Goal: Task Accomplishment & Management: Use online tool/utility

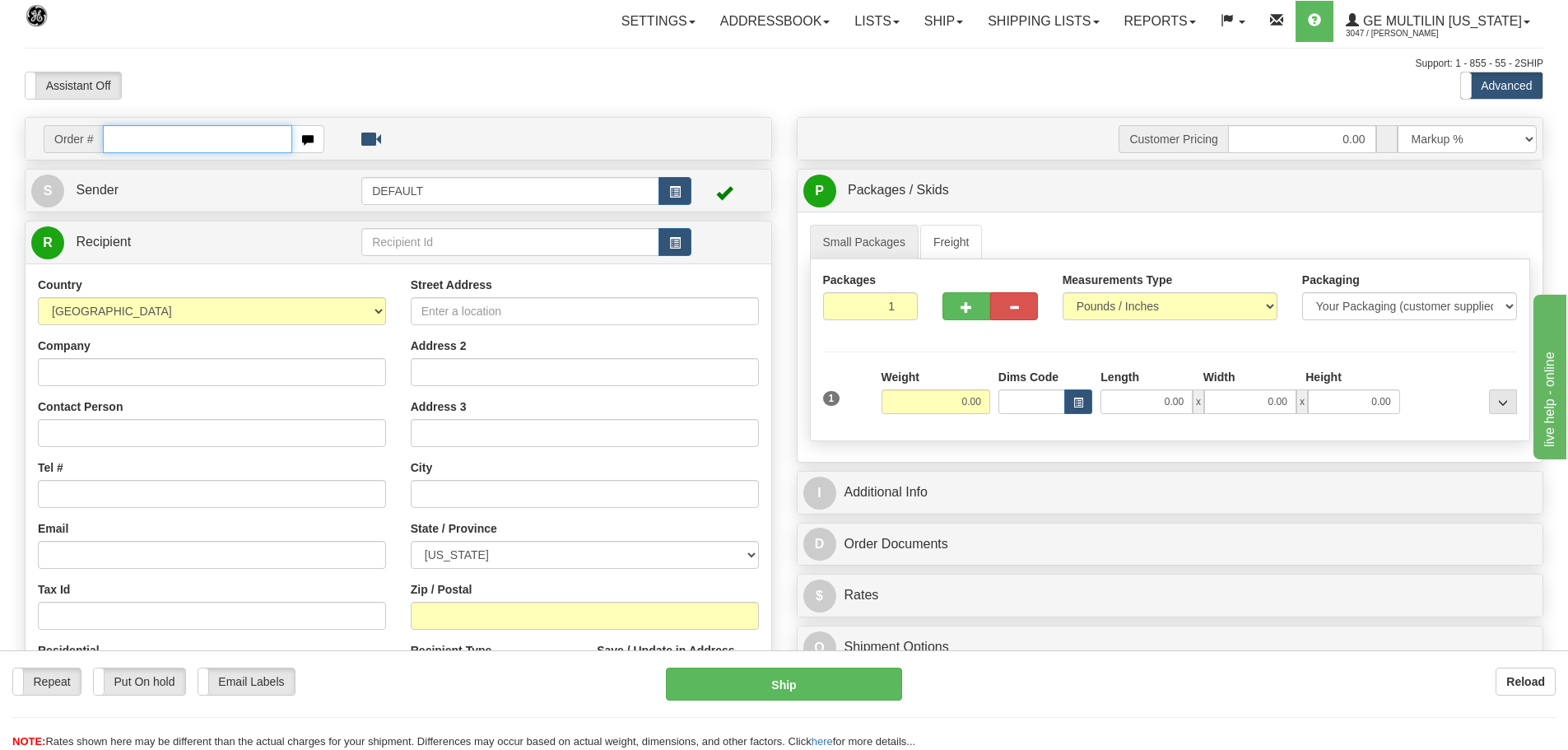
drag, startPoint x: 228, startPoint y: 140, endPoint x: 232, endPoint y: 147, distance: 8.1
click at [228, 140] on input "text" at bounding box center [197, 139] width 189 height 28
type input "86680841"
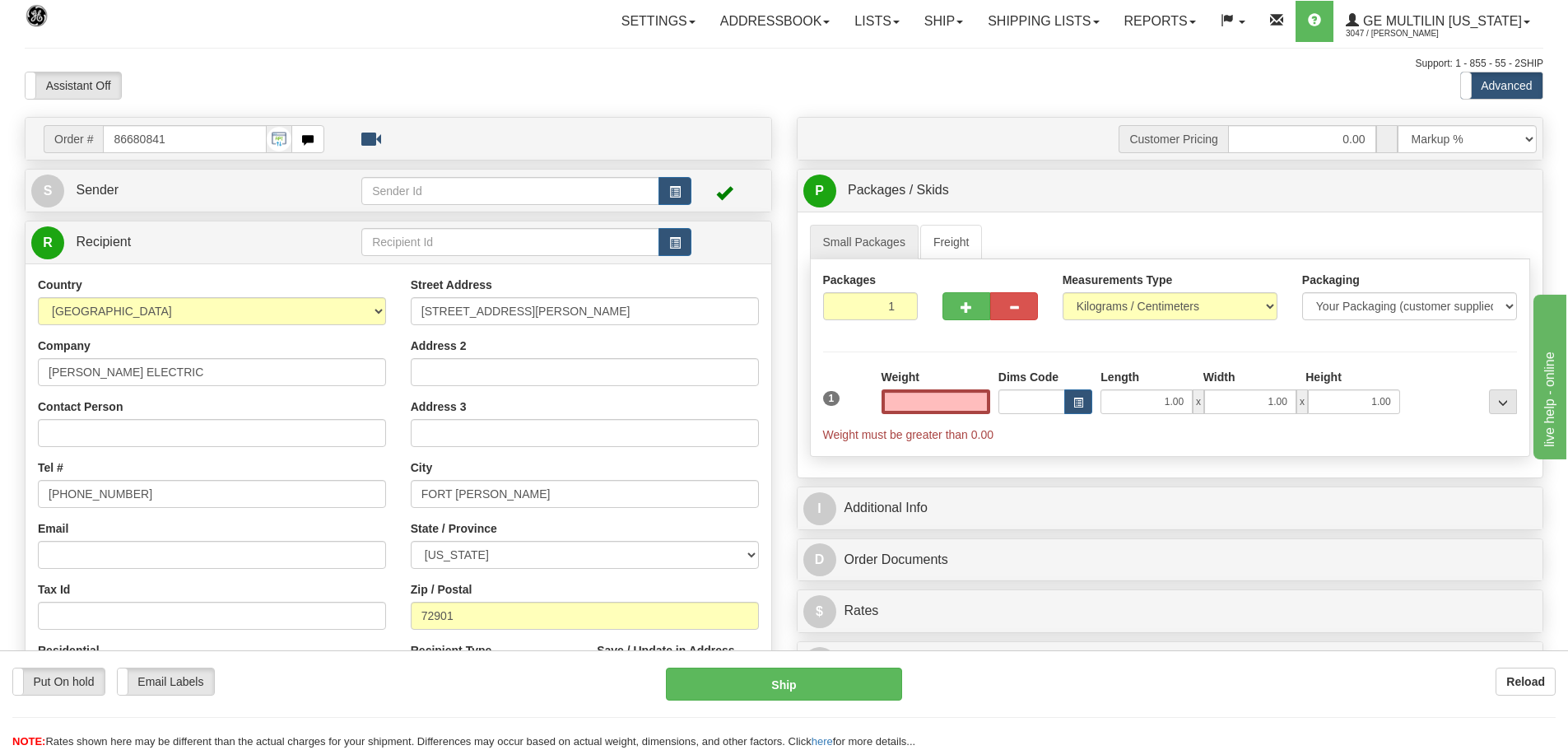
type input "0.00"
click at [951, 242] on link "Freight" at bounding box center [951, 242] width 62 height 34
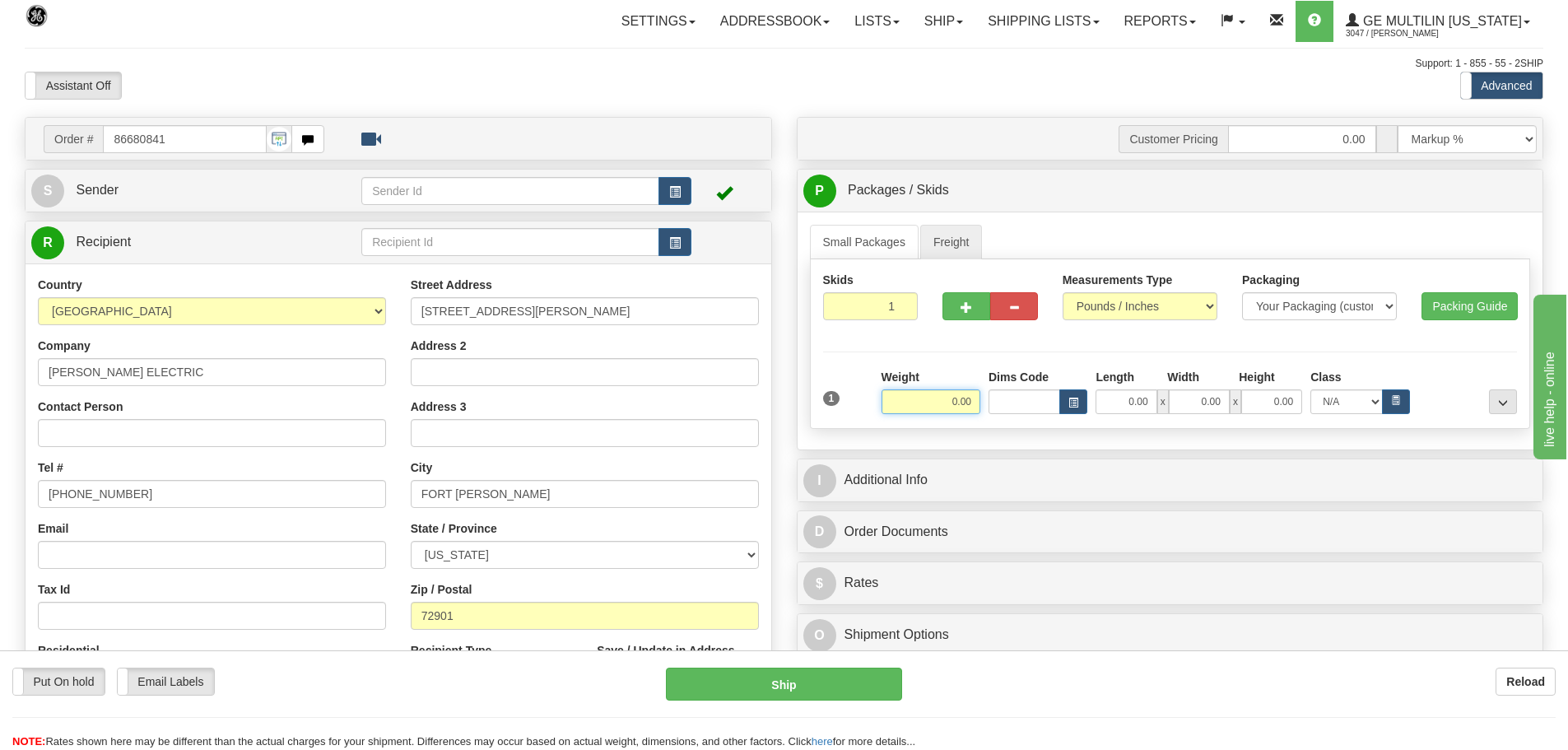
drag, startPoint x: 945, startPoint y: 403, endPoint x: 1046, endPoint y: 403, distance: 101.0
click at [1046, 403] on div "Weight 0.00 Dims Code Length Width" at bounding box center [1199, 391] width 643 height 45
type input "409.00"
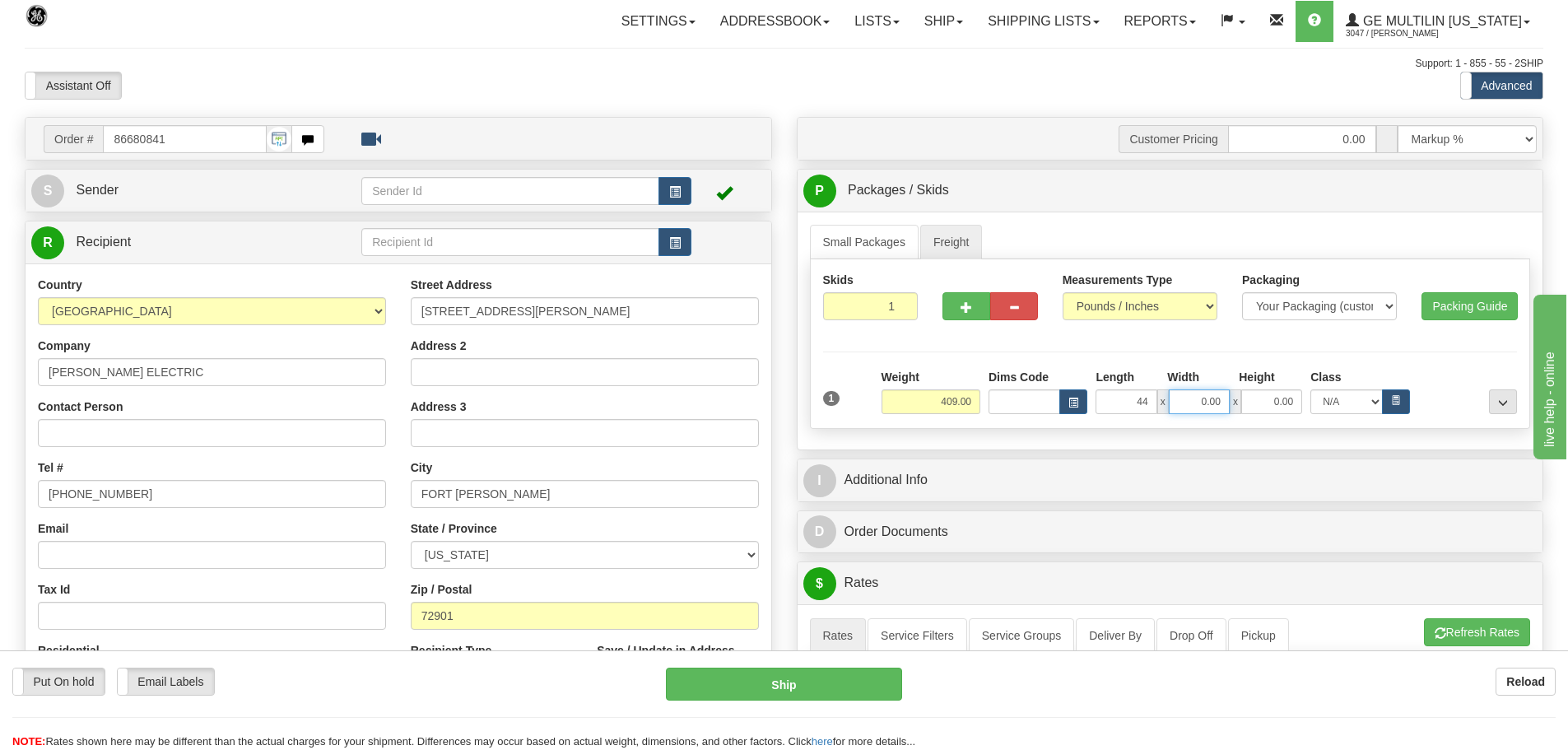
type input "44.00"
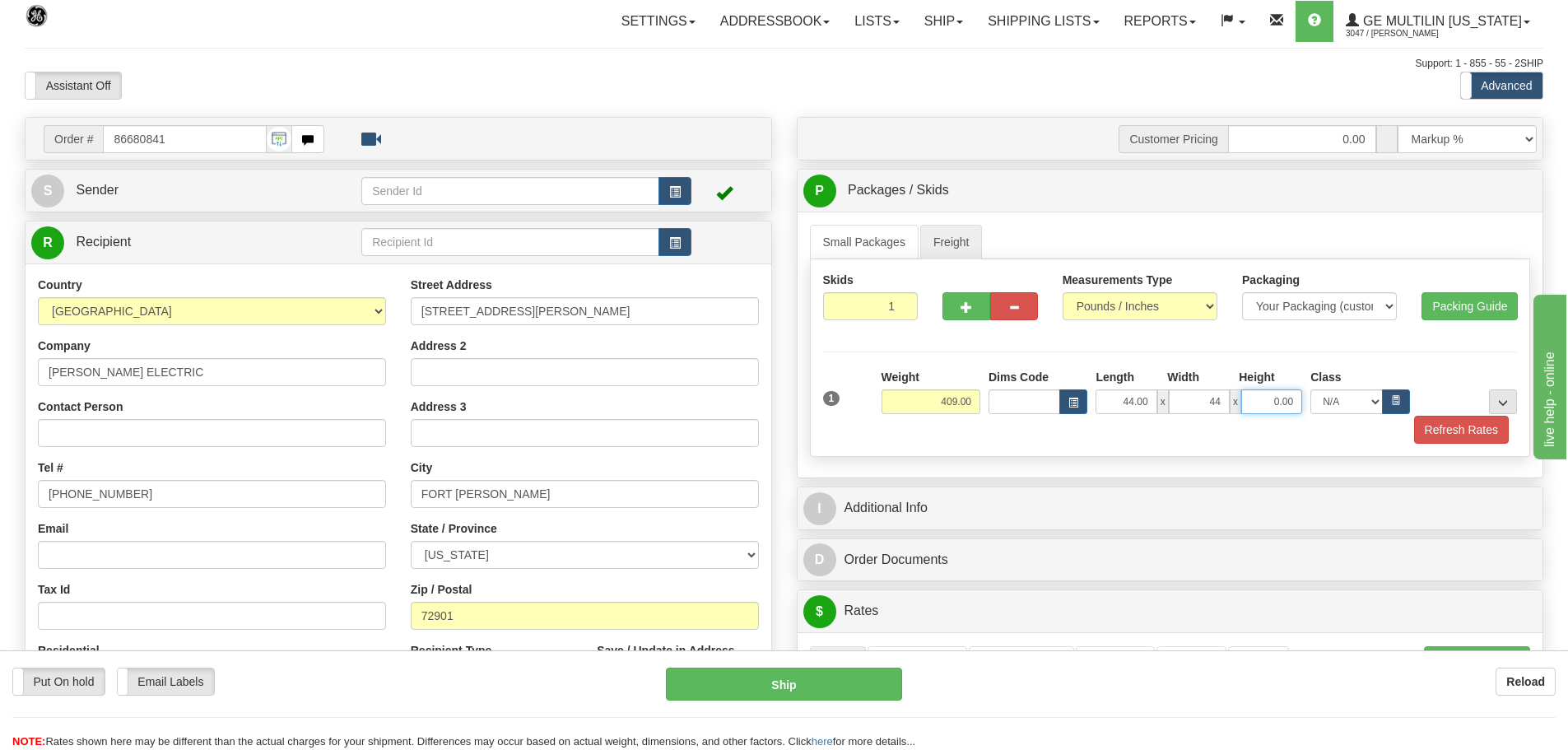
type input "44.00"
type input "35.00"
click at [1472, 446] on div "Skids 1 1" at bounding box center [1171, 358] width 721 height 197
click at [1457, 436] on button "Refresh Rates" at bounding box center [1461, 429] width 95 height 28
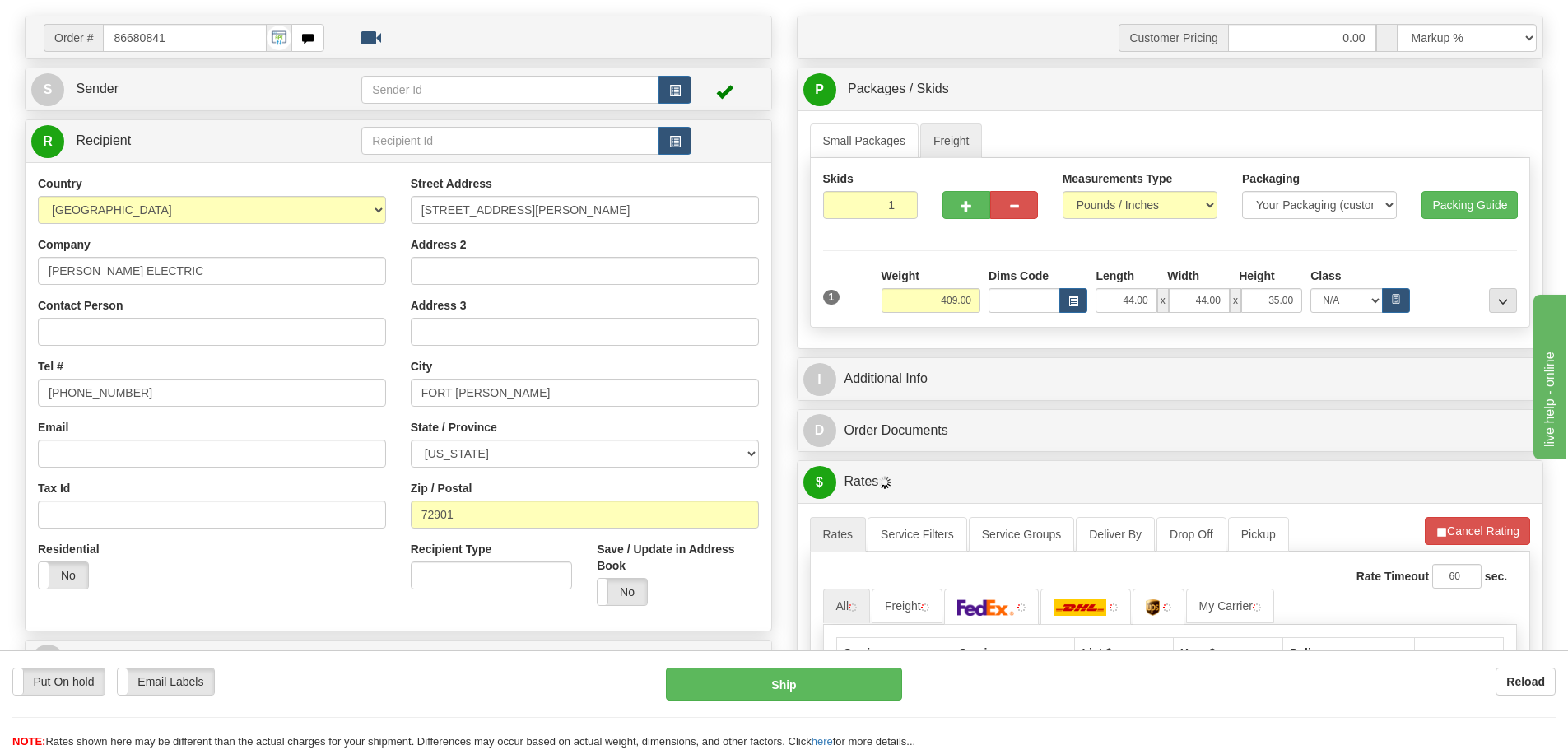
scroll to position [165, 0]
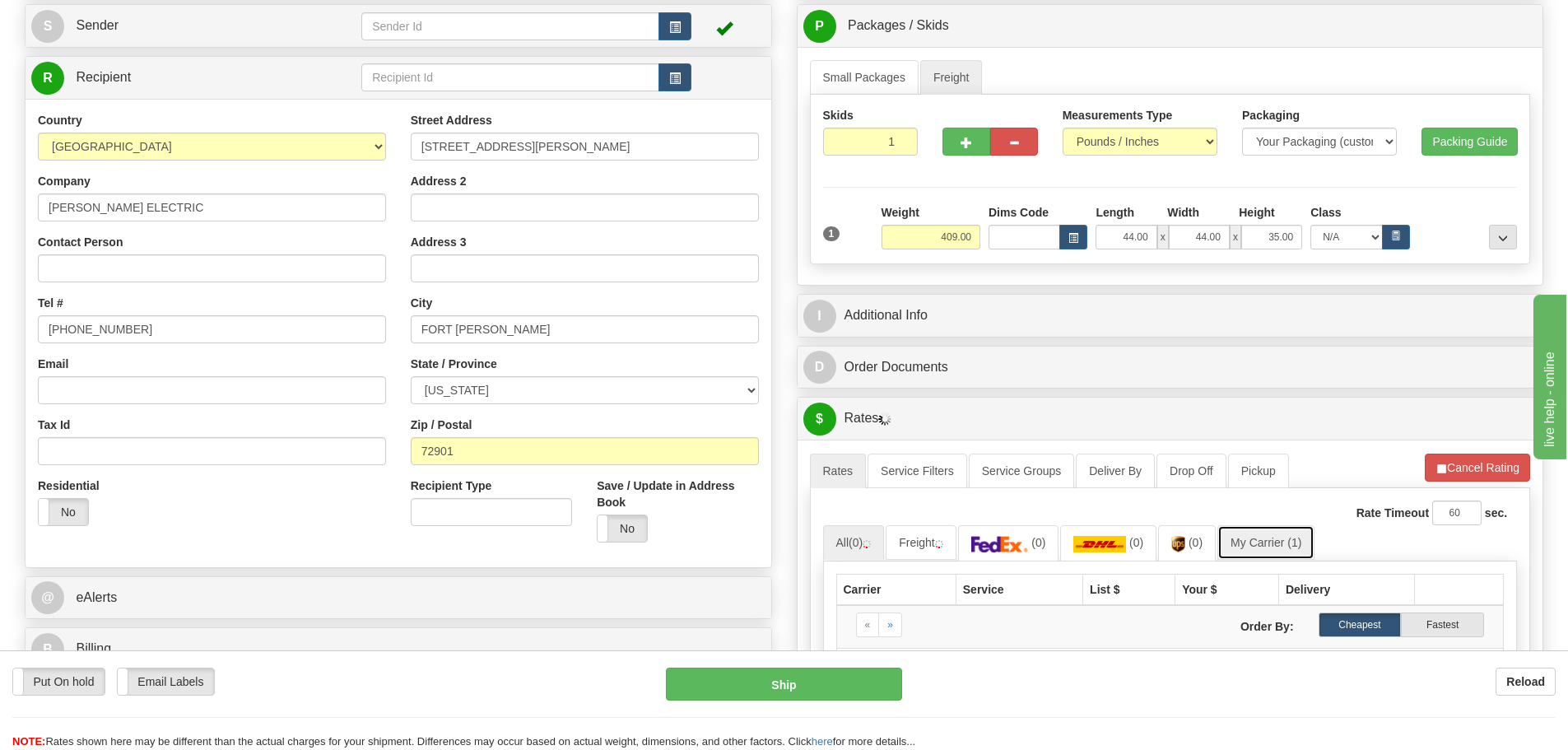
click at [1290, 527] on link "My Carrier (1)" at bounding box center [1266, 543] width 97 height 34
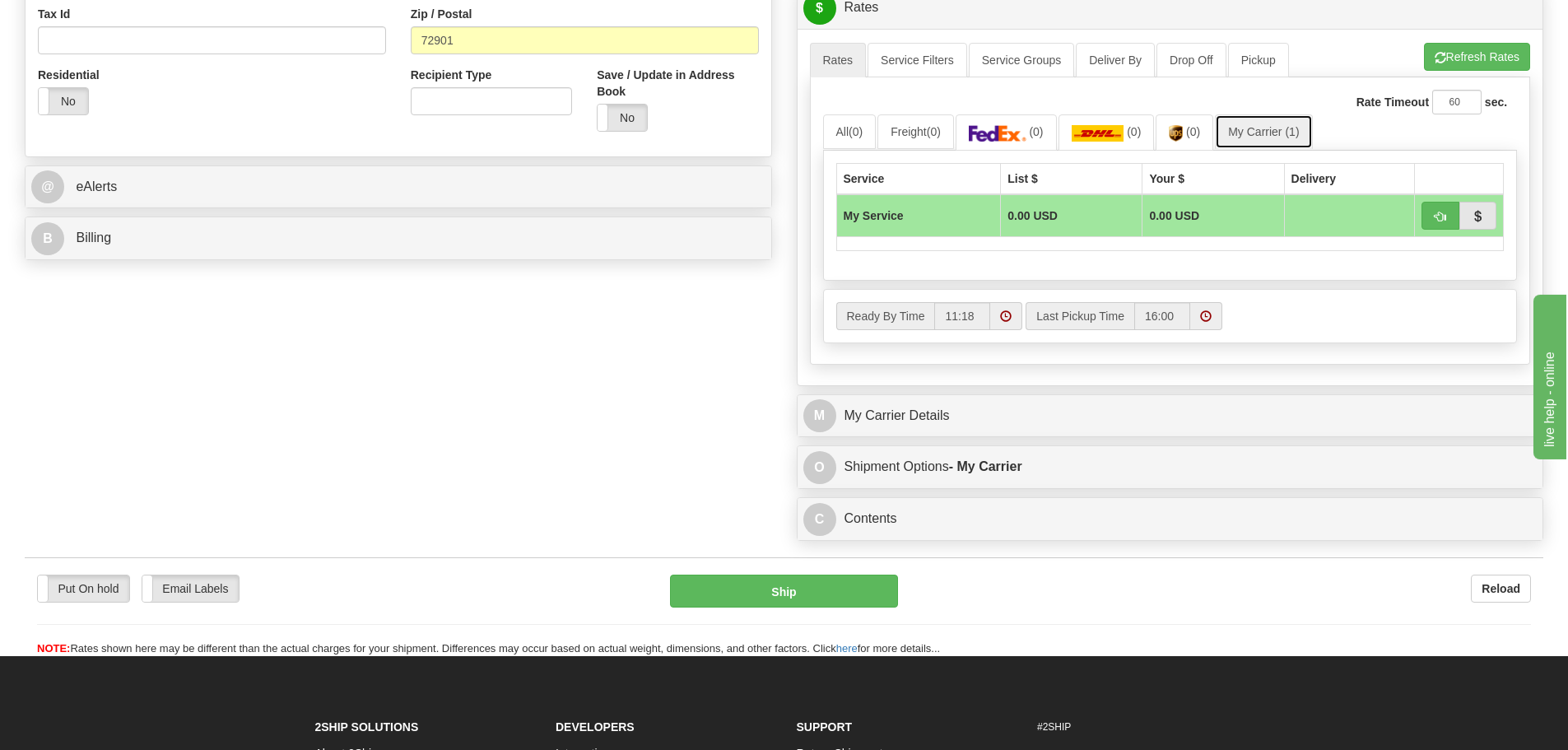
scroll to position [576, 0]
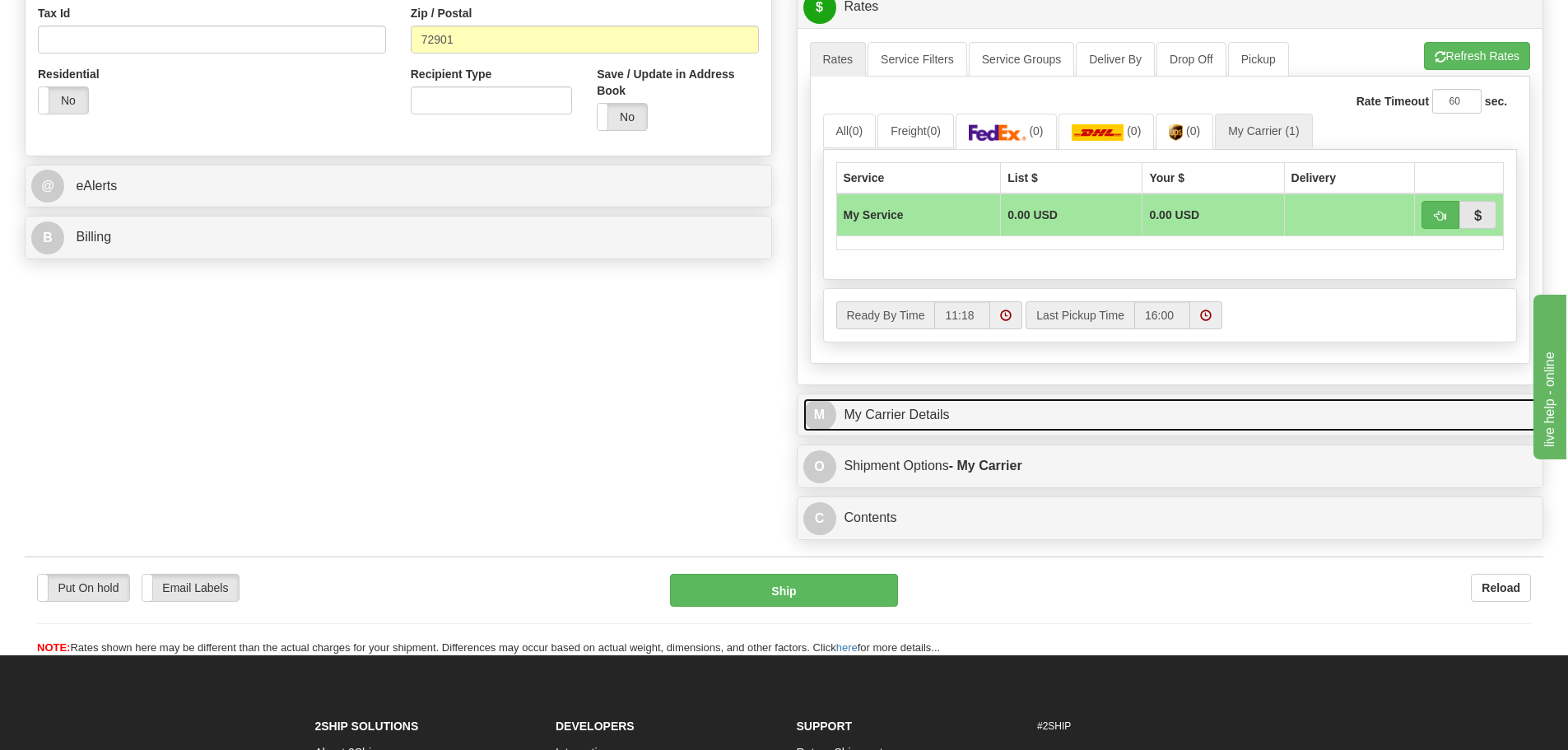
click at [1064, 408] on link "M My Carrier Details" at bounding box center [1170, 415] width 734 height 33
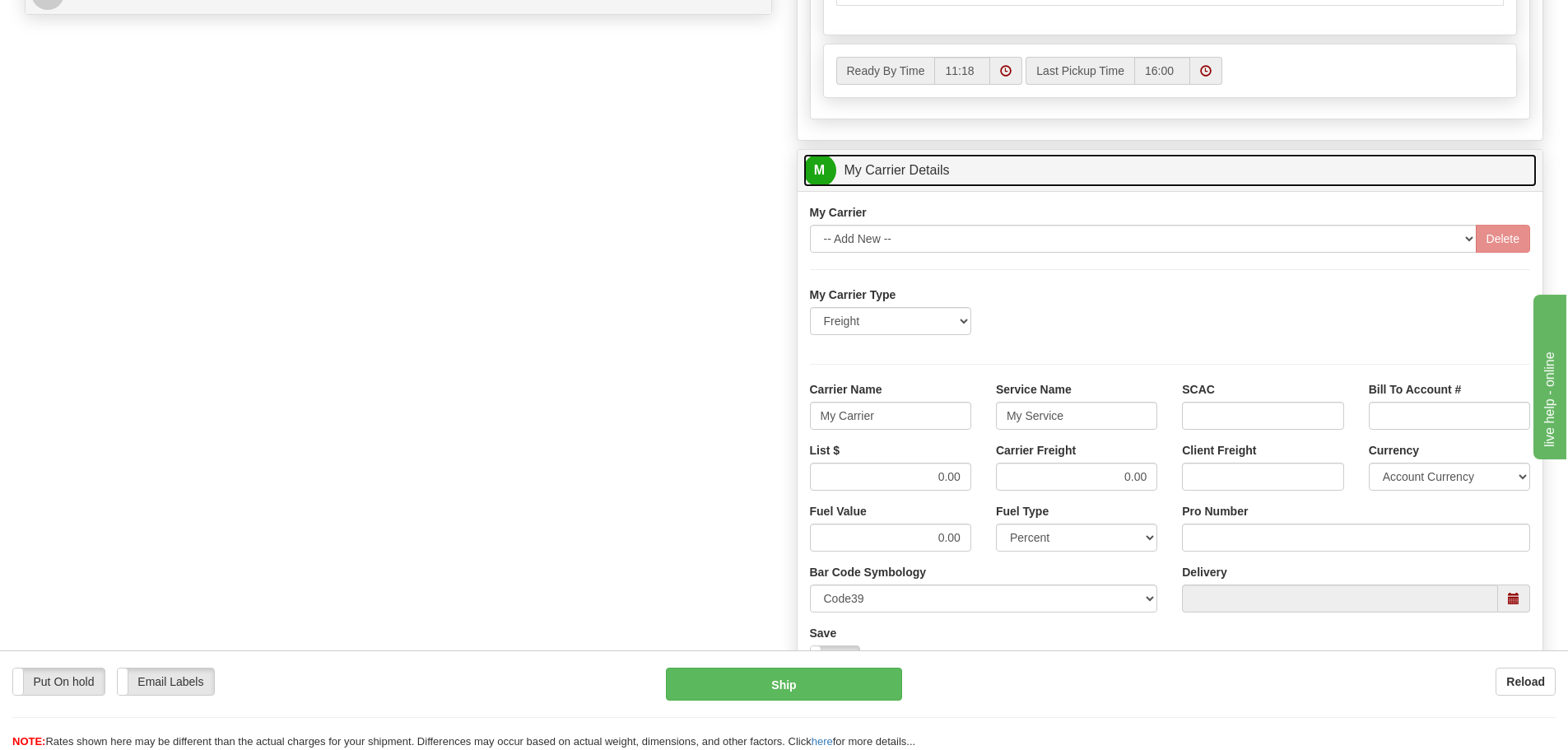
scroll to position [823, 0]
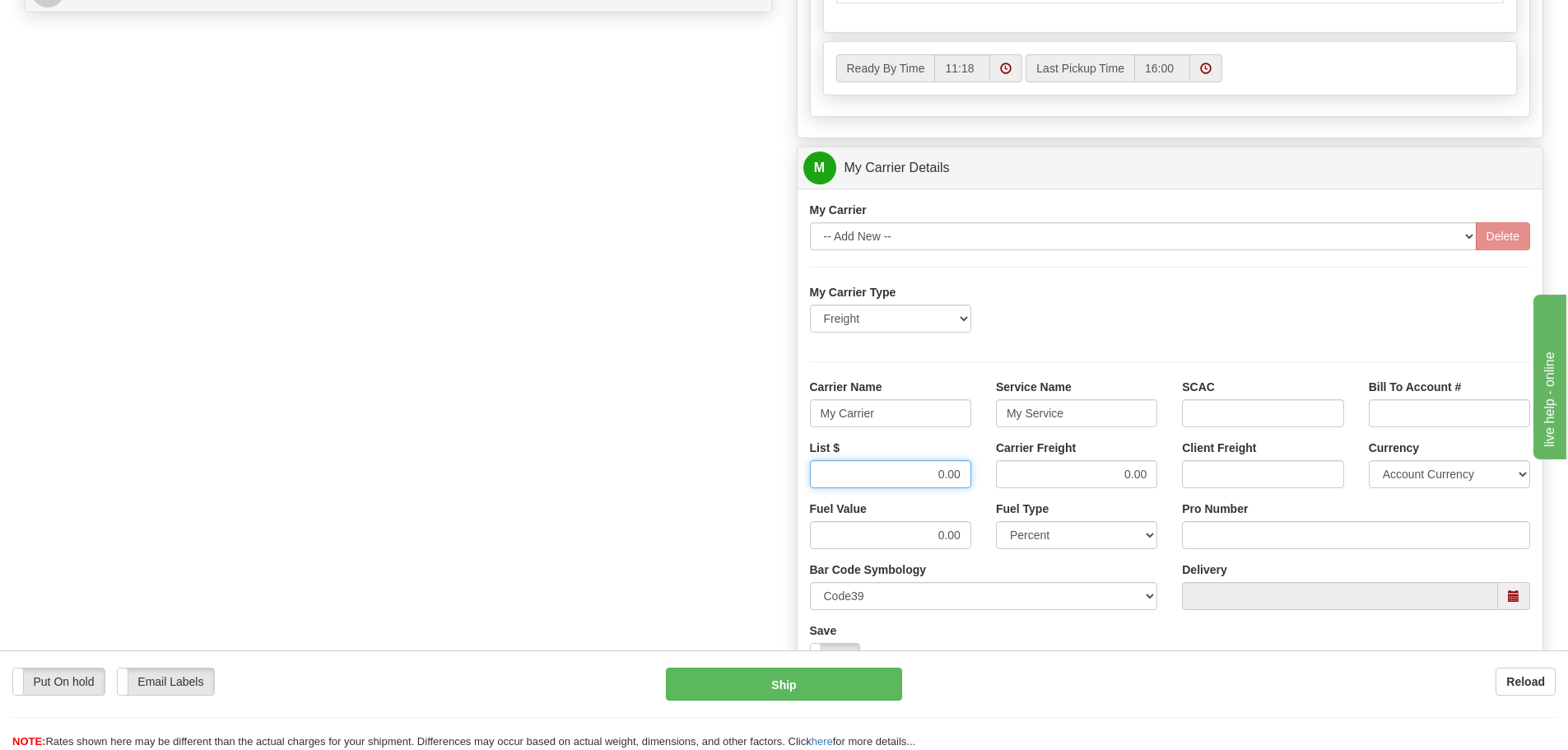
drag, startPoint x: 879, startPoint y: 480, endPoint x: 1016, endPoint y: 475, distance: 137.1
click at [1038, 480] on div "List $ 0.00 Carrier Freight 0.00 Client Freight Currency Account Currency ARN A…" at bounding box center [1170, 471] width 745 height 61
drag, startPoint x: 791, startPoint y: 422, endPoint x: 738, endPoint y: 422, distance: 53.0
click at [738, 422] on div "Order # 86680841 S Sender" at bounding box center [784, 81] width 1543 height 1577
type input "Fedex Freight Priority"
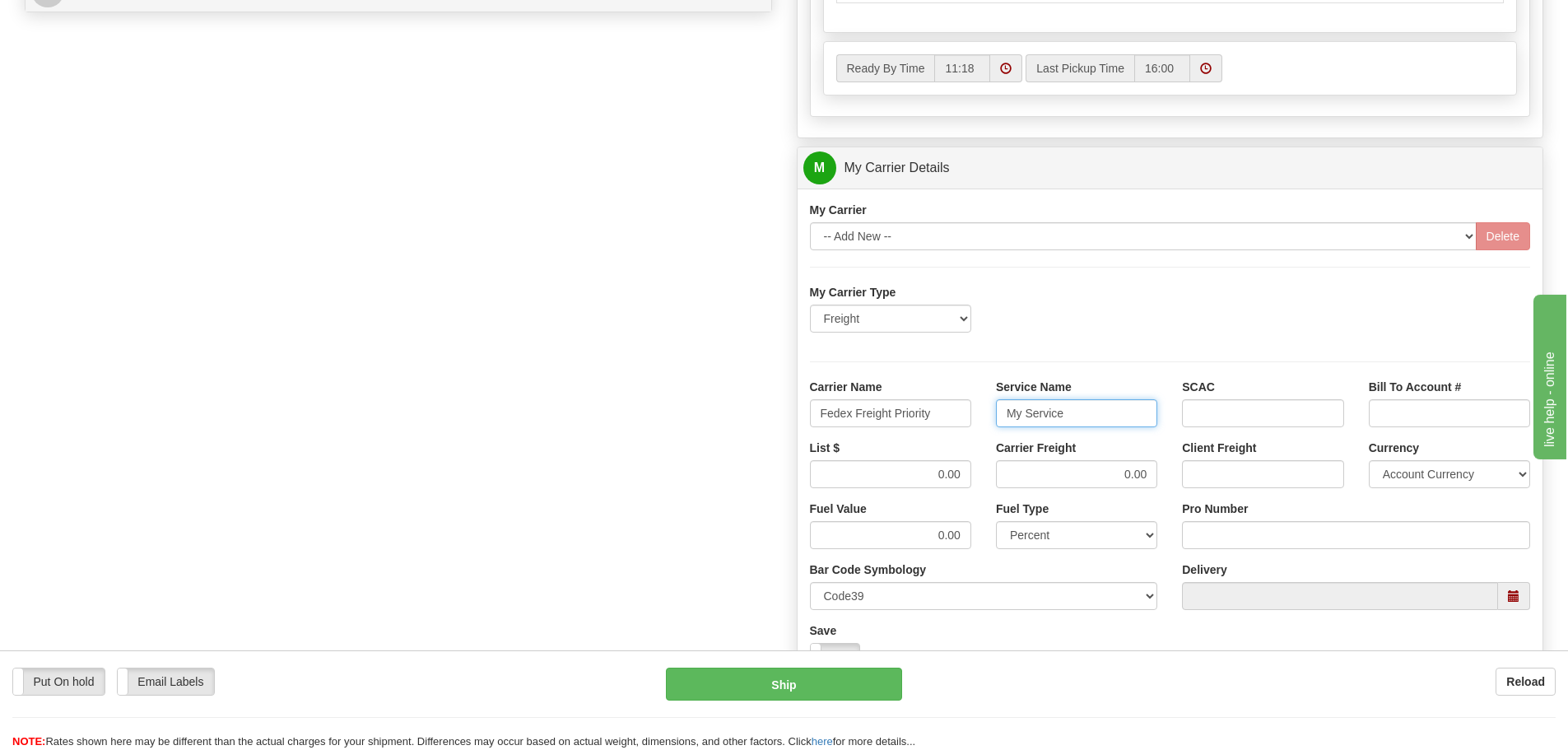
drag, startPoint x: 1068, startPoint y: 420, endPoint x: 713, endPoint y: 418, distance: 355.0
click at [713, 418] on div "Order # 86680841 S Sender" at bounding box center [784, 81] width 1543 height 1577
type input "LTL"
click at [1226, 521] on div "Pro Number" at bounding box center [1356, 525] width 348 height 49
click at [1226, 526] on input "Pro Number" at bounding box center [1356, 535] width 348 height 28
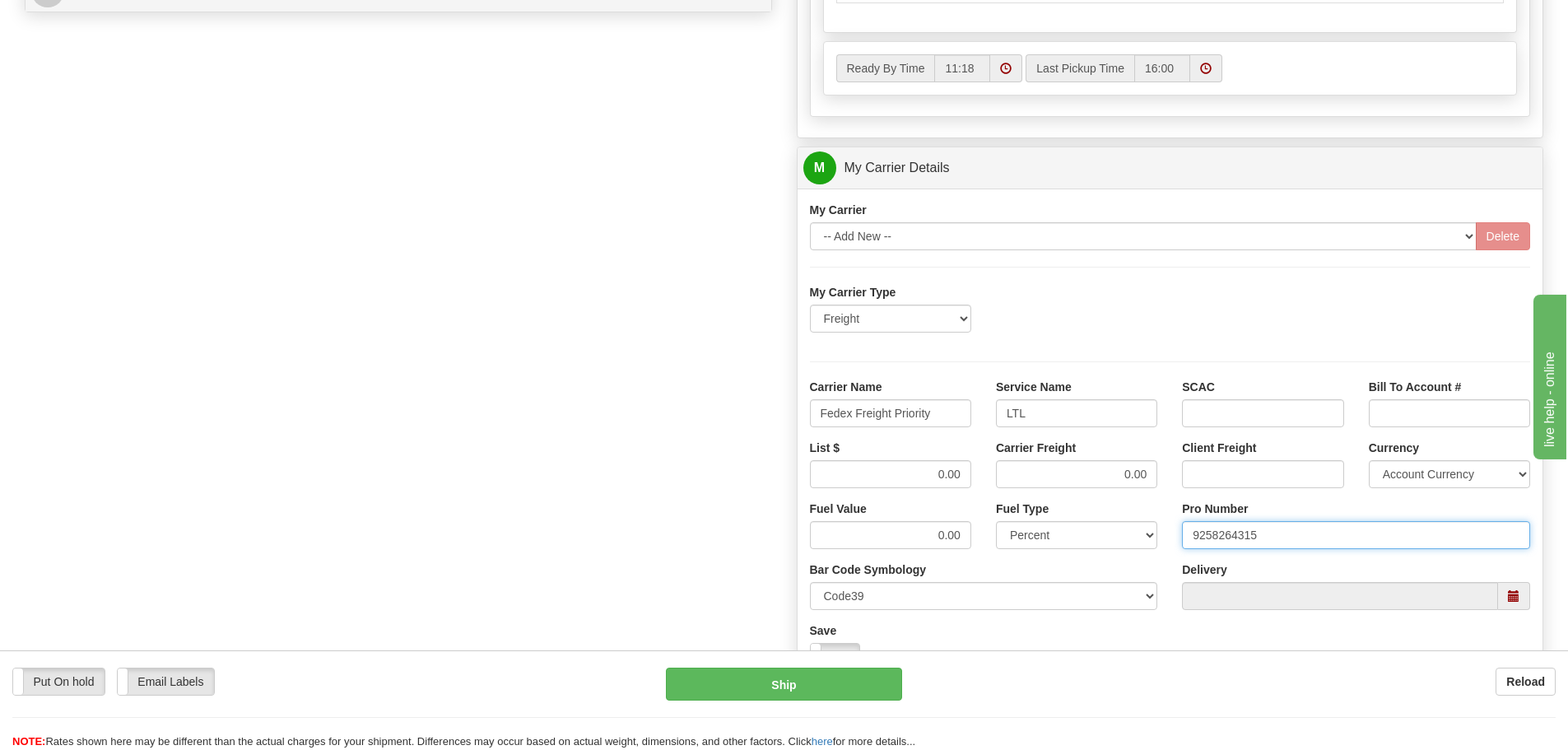
type input "9258264315"
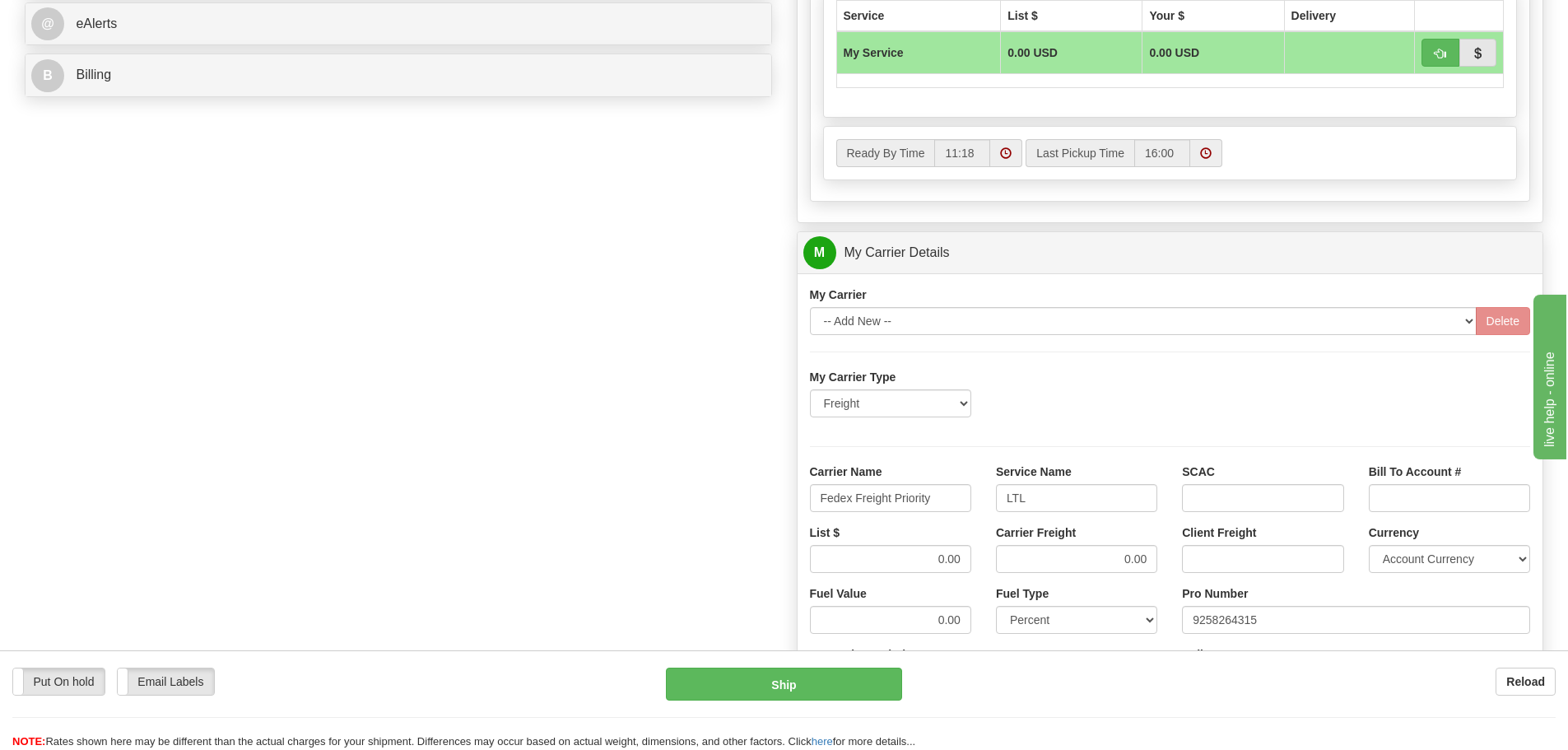
scroll to position [741, 0]
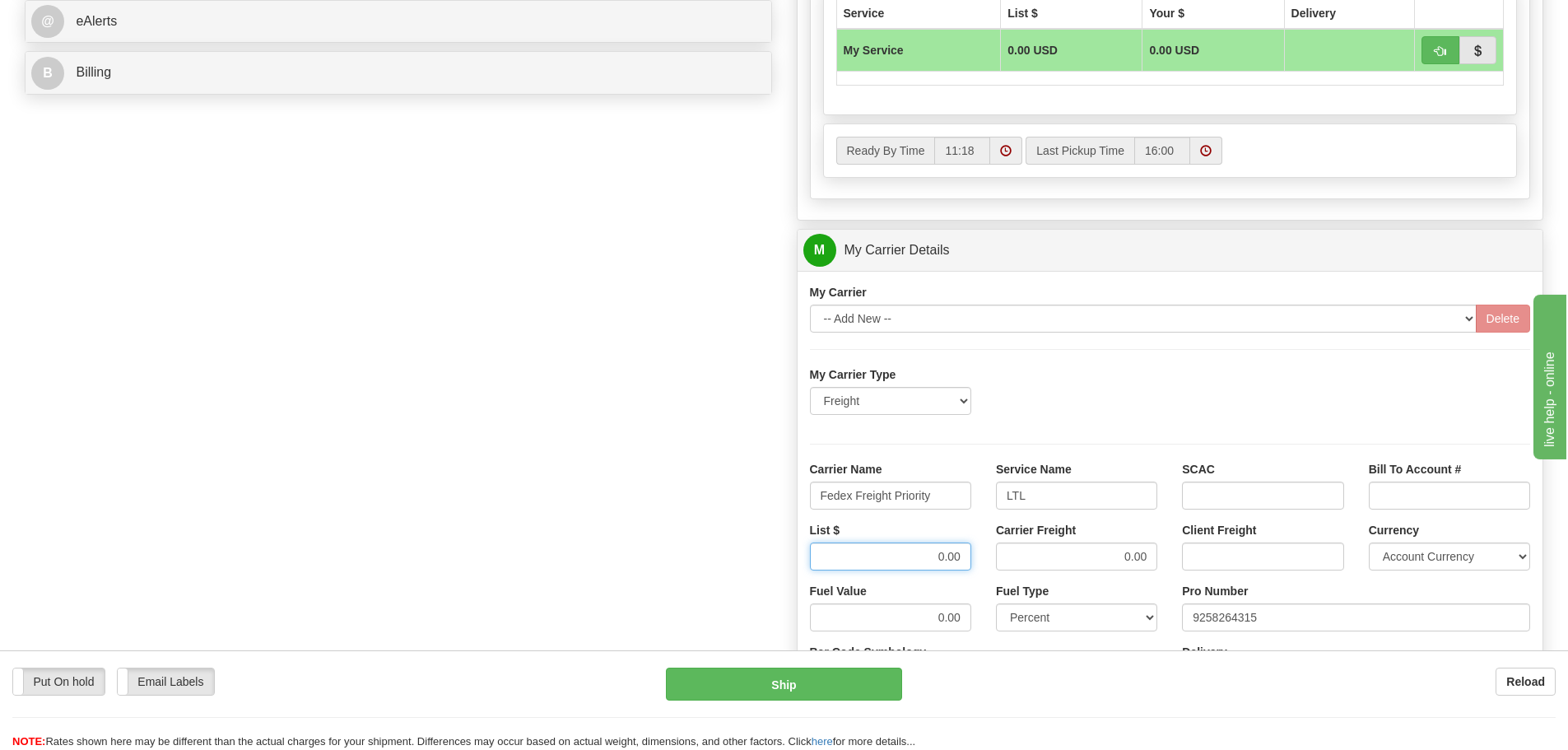
drag, startPoint x: 878, startPoint y: 554, endPoint x: 1128, endPoint y: 555, distance: 250.0
click at [1128, 555] on div "List $ 0.00 Carrier Freight 0.00 Client Freight Currency Account Currency ARN A…" at bounding box center [1170, 553] width 745 height 61
type input "432.96"
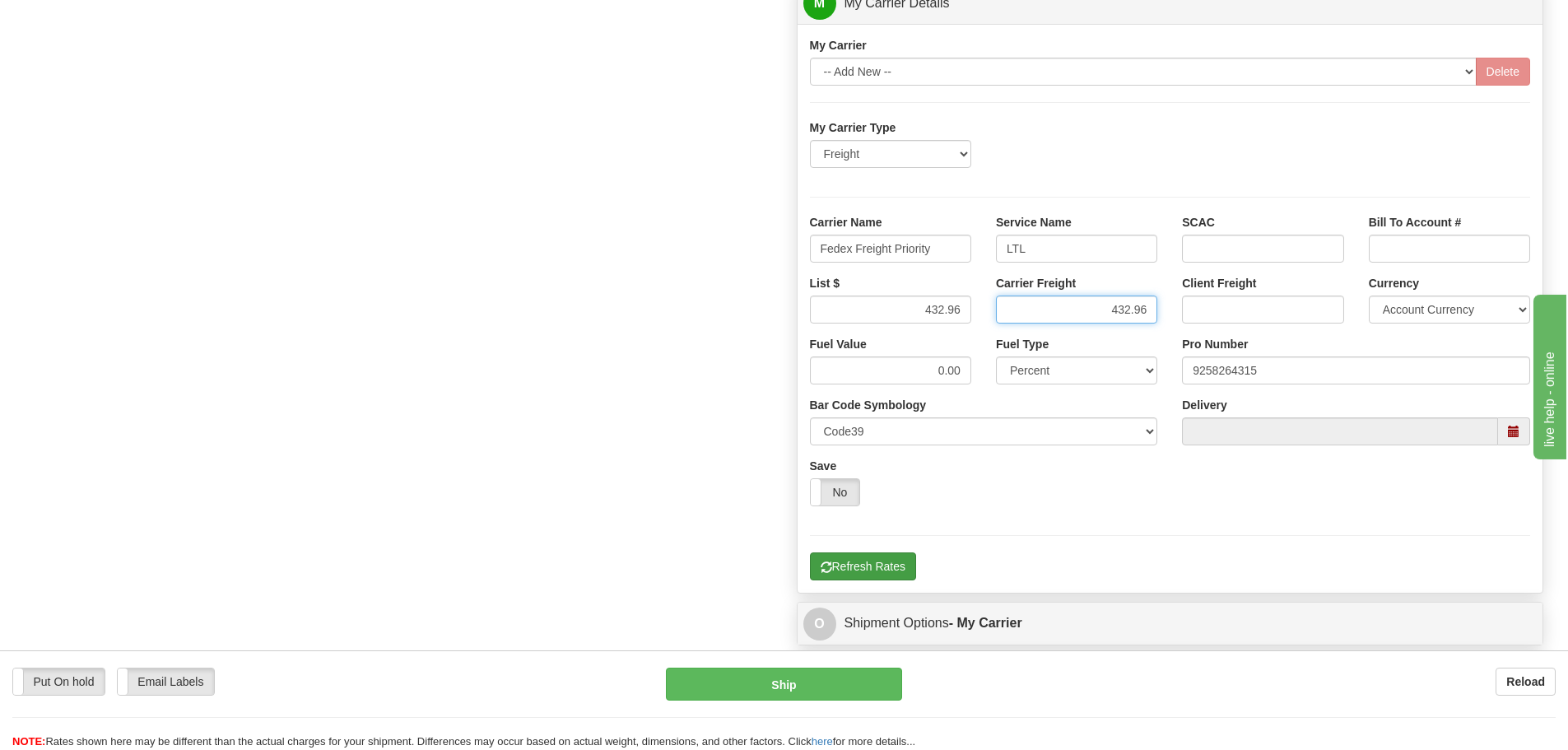
type input "432.96"
click at [883, 575] on button "Refresh Rates" at bounding box center [863, 566] width 106 height 28
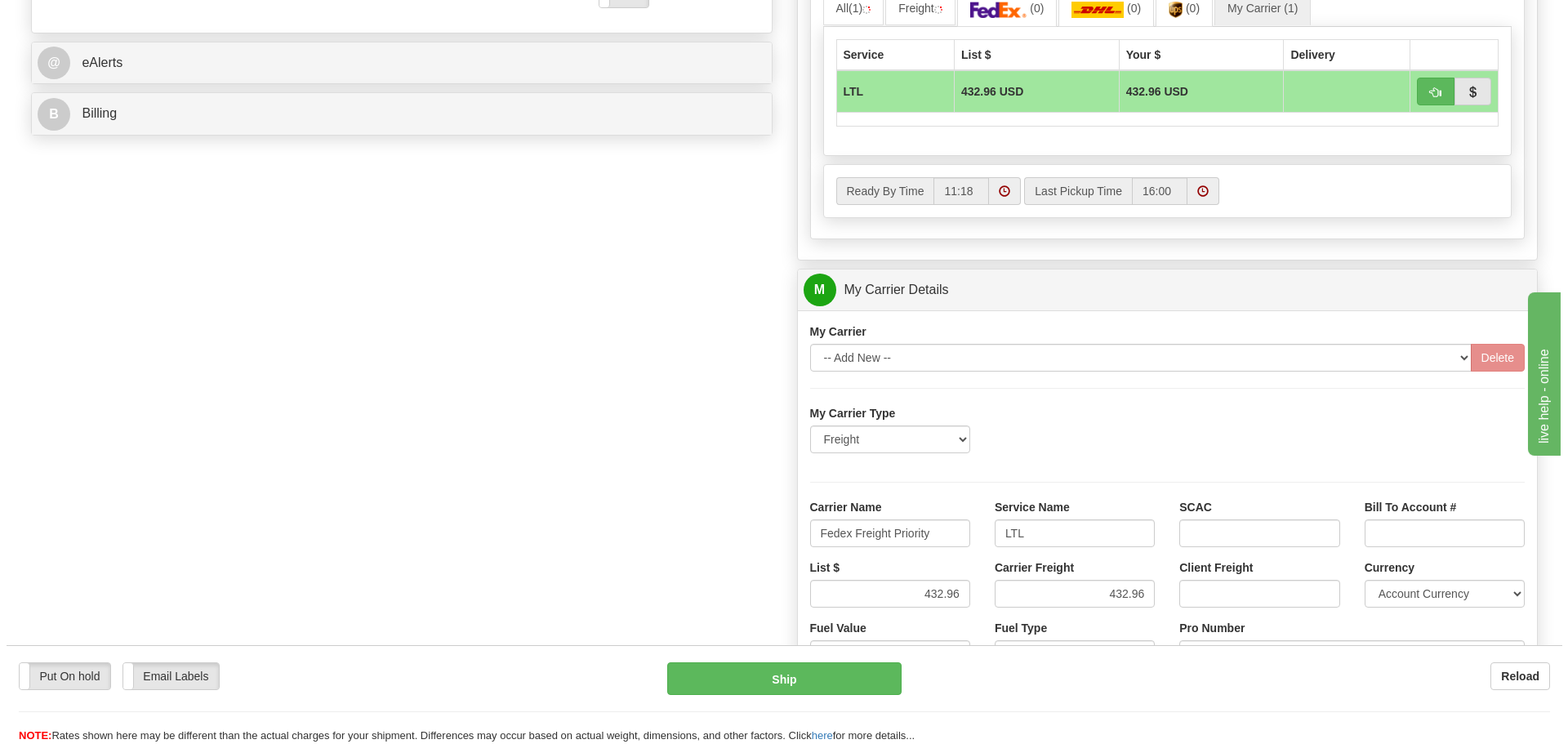
scroll to position [612, 0]
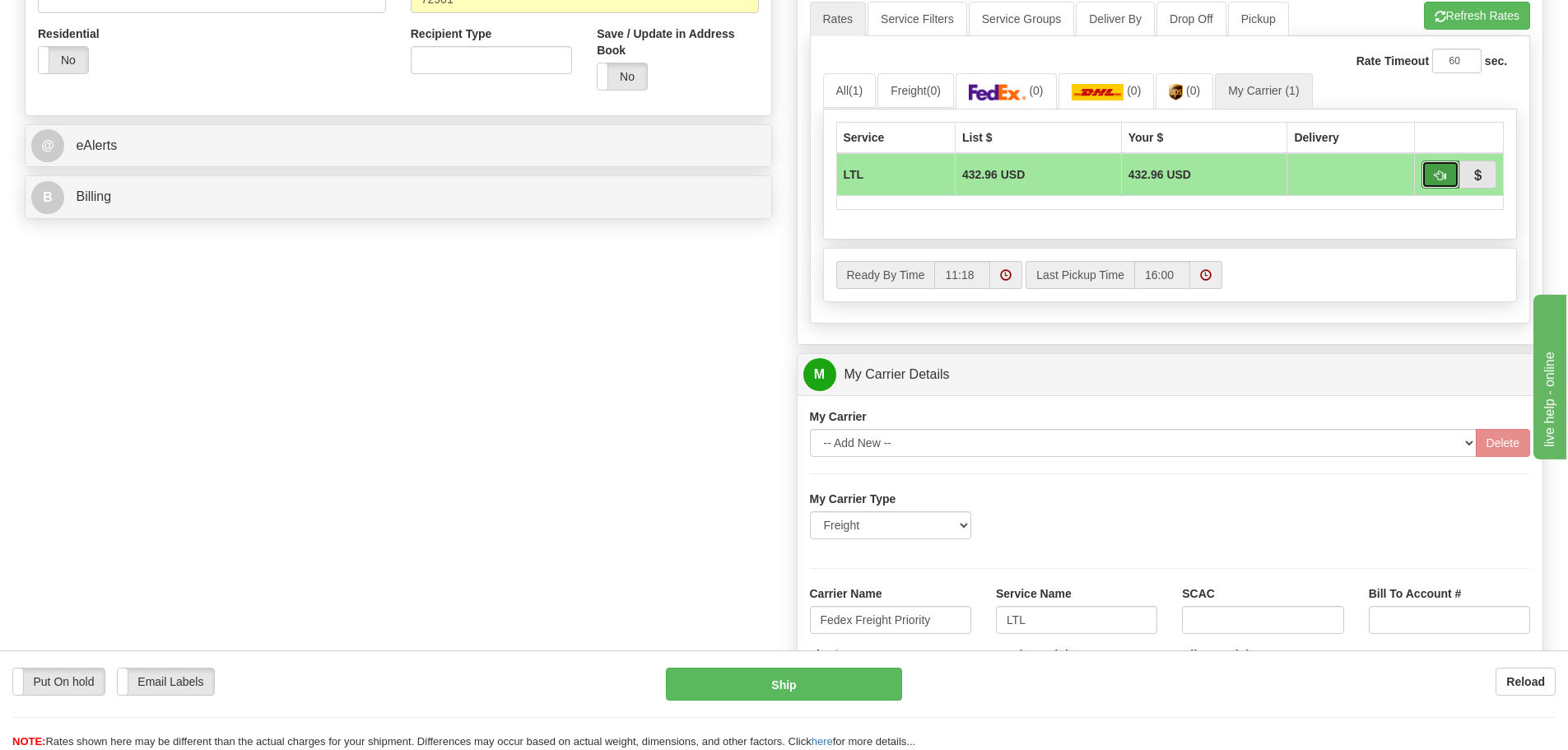
click at [1447, 182] on button "button" at bounding box center [1440, 174] width 38 height 28
type input "00"
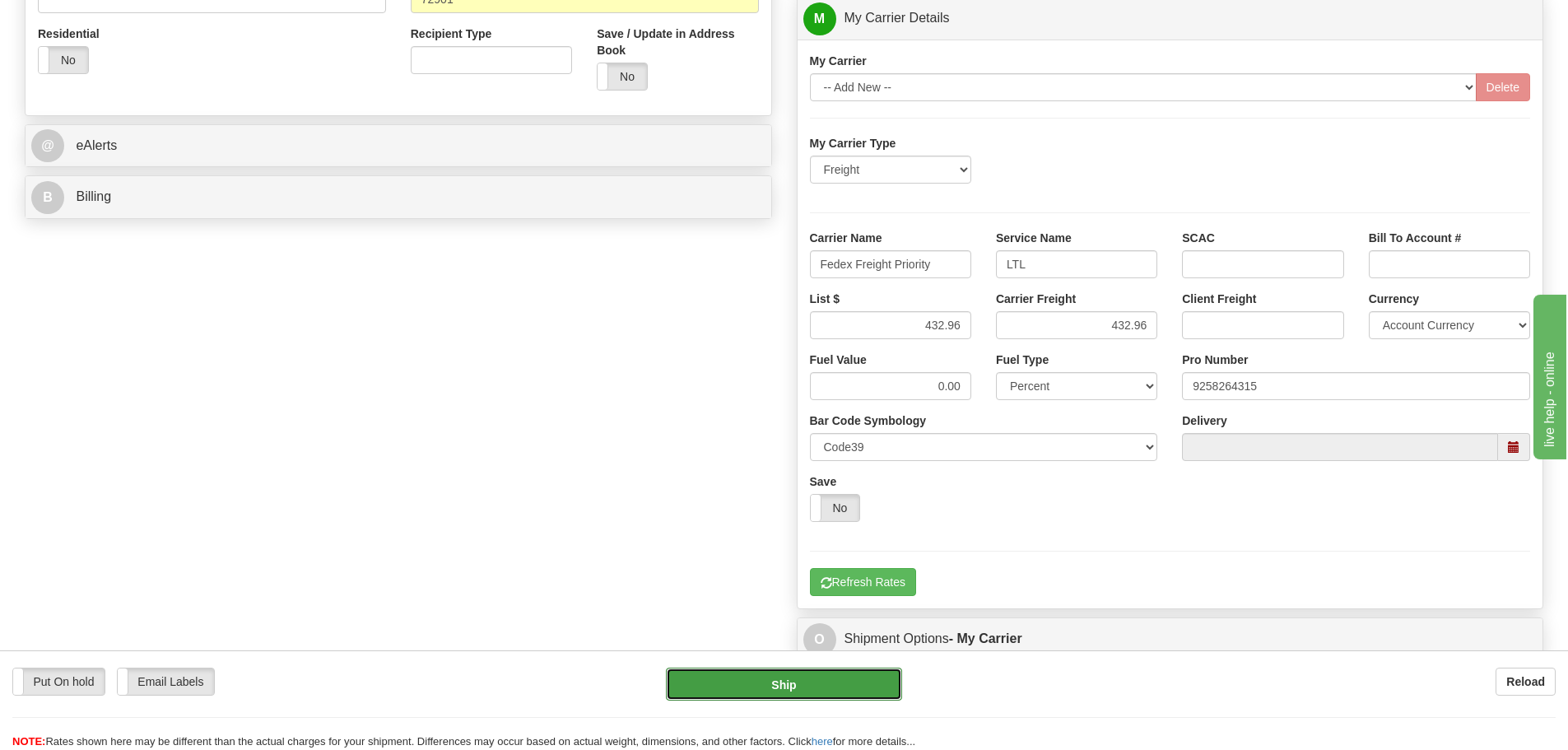
click at [801, 679] on button "Ship" at bounding box center [784, 684] width 236 height 33
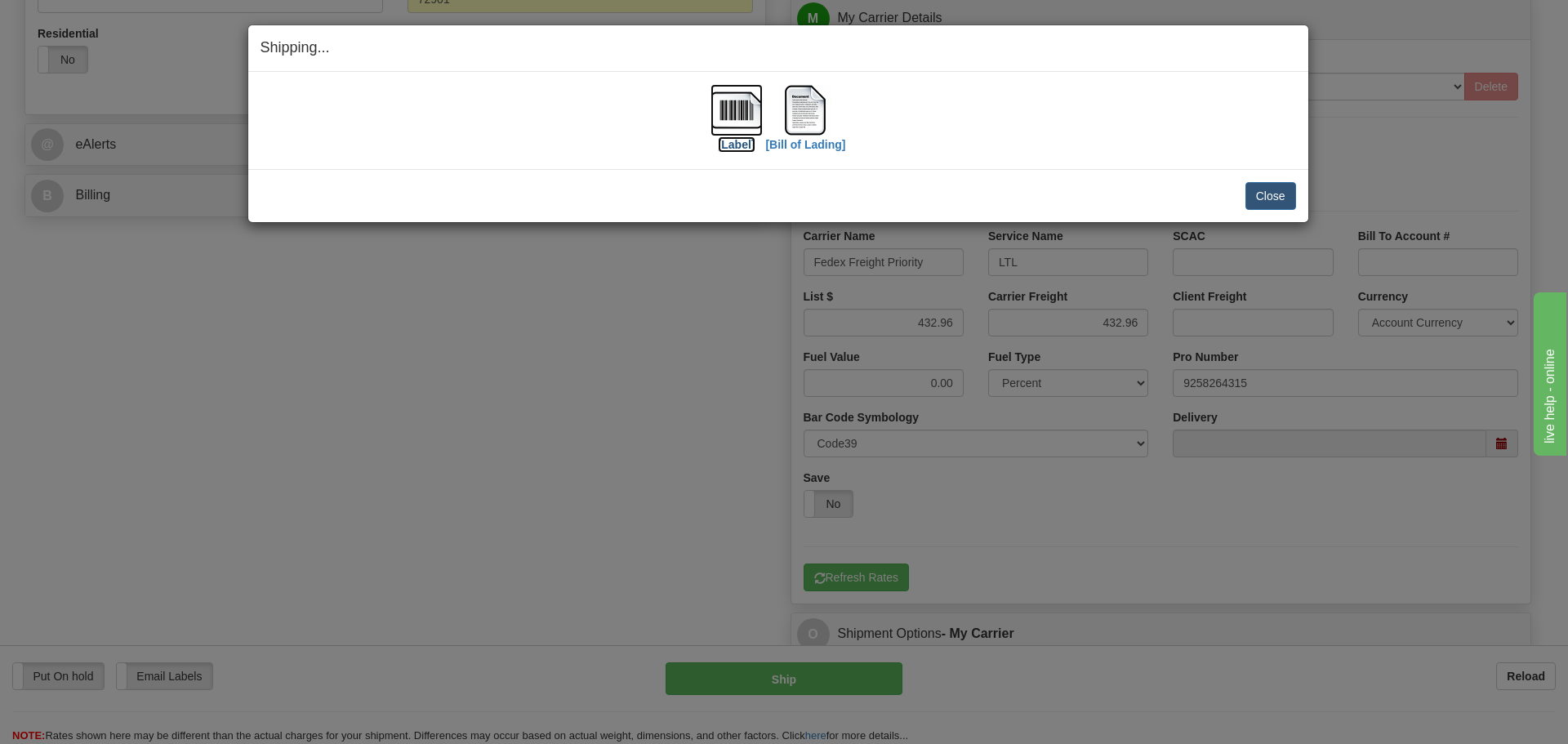
click at [729, 118] on img at bounding box center [737, 110] width 52 height 52
click at [805, 120] on img at bounding box center [805, 110] width 52 height 52
